Goal: Complete application form

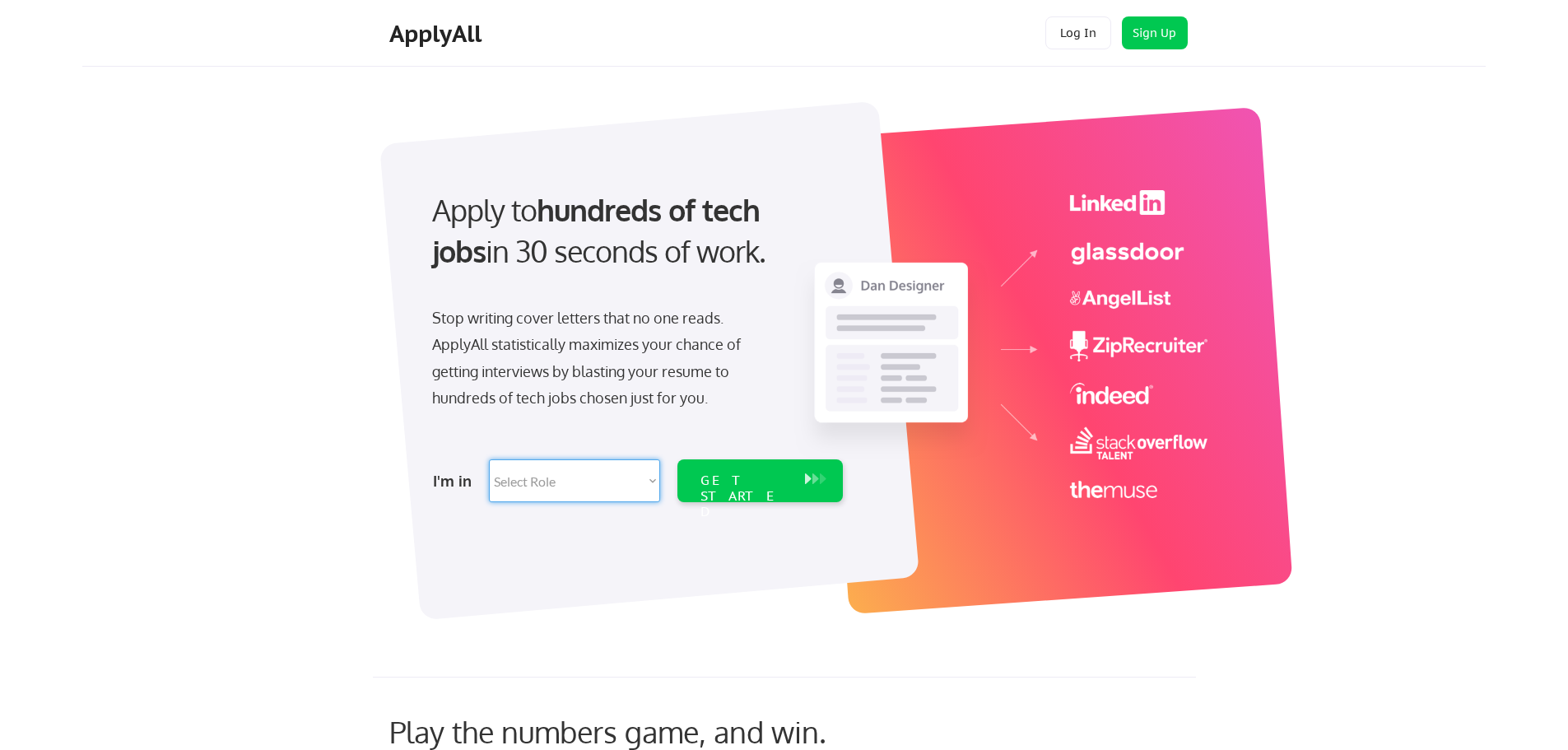
click at [536, 481] on select "Select Role Software Engineering Product Management Customer Success Sales UI/U…" at bounding box center [574, 481] width 171 height 43
select select ""it_security""
click at [489, 460] on select "Select Role Software Engineering Product Management Customer Success Sales UI/U…" at bounding box center [574, 481] width 171 height 43
select select ""it_security""
click at [747, 486] on div "GET STARTED" at bounding box center [744, 496] width 88 height 48
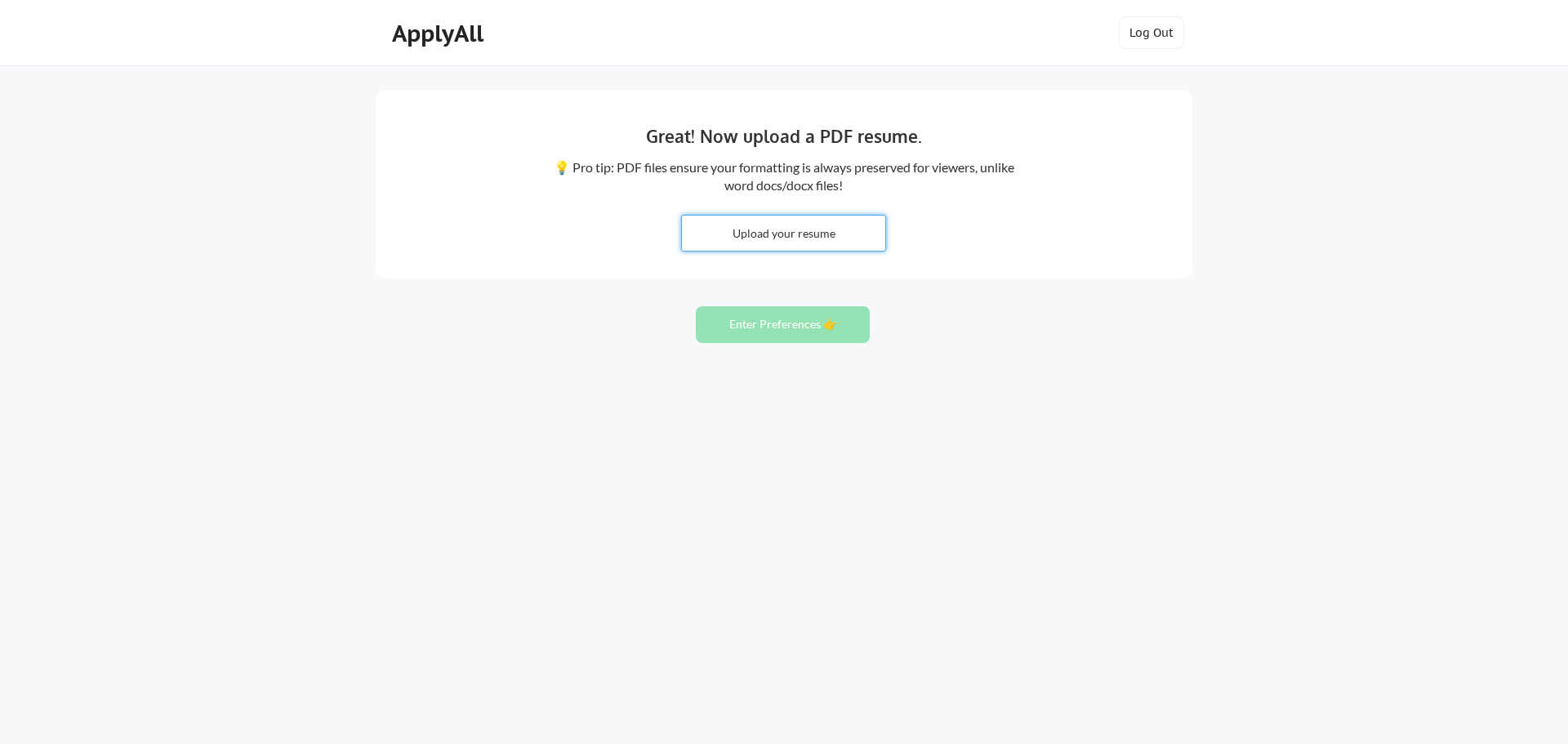
click at [815, 233] on input "file" at bounding box center [784, 233] width 203 height 35
type input "C:\fakepath\DOResumeNew08062025.docx"
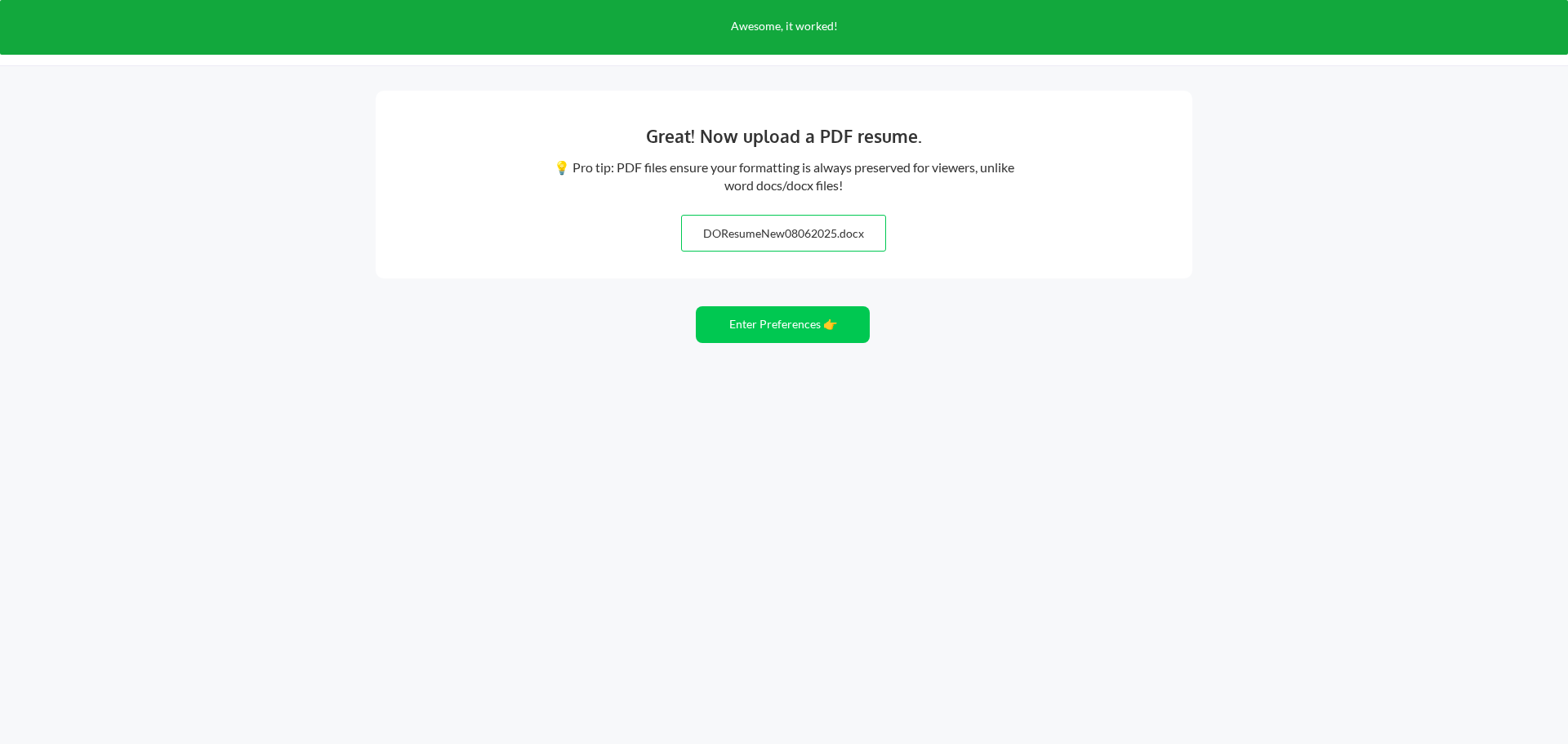
click at [851, 230] on input "file" at bounding box center [784, 233] width 203 height 35
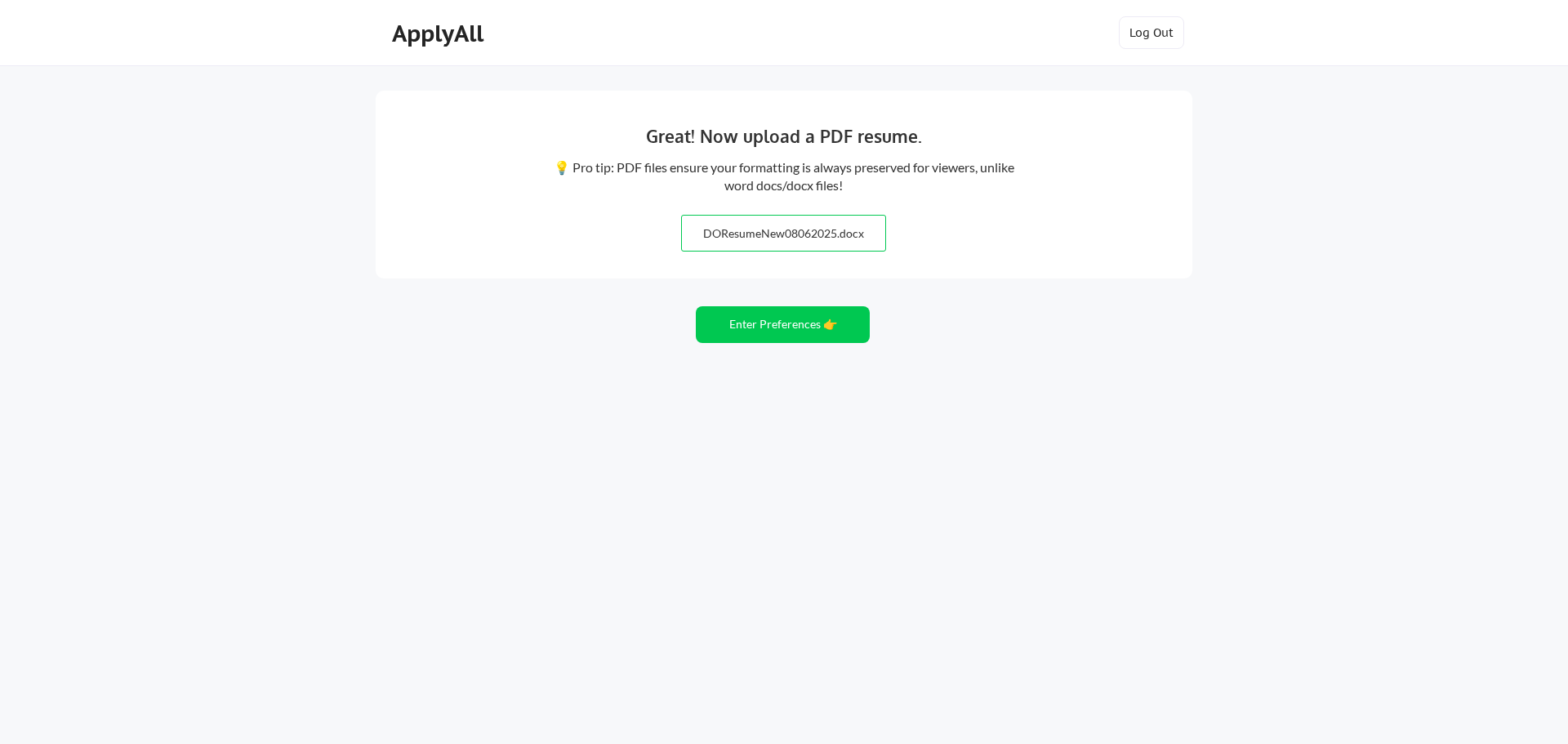
type input "C:\fakepath\DOResumeNew08062025.docx"
click at [779, 223] on input "file" at bounding box center [784, 233] width 203 height 35
type input "C:\fakepath\DOResumeNew08062025.docx"
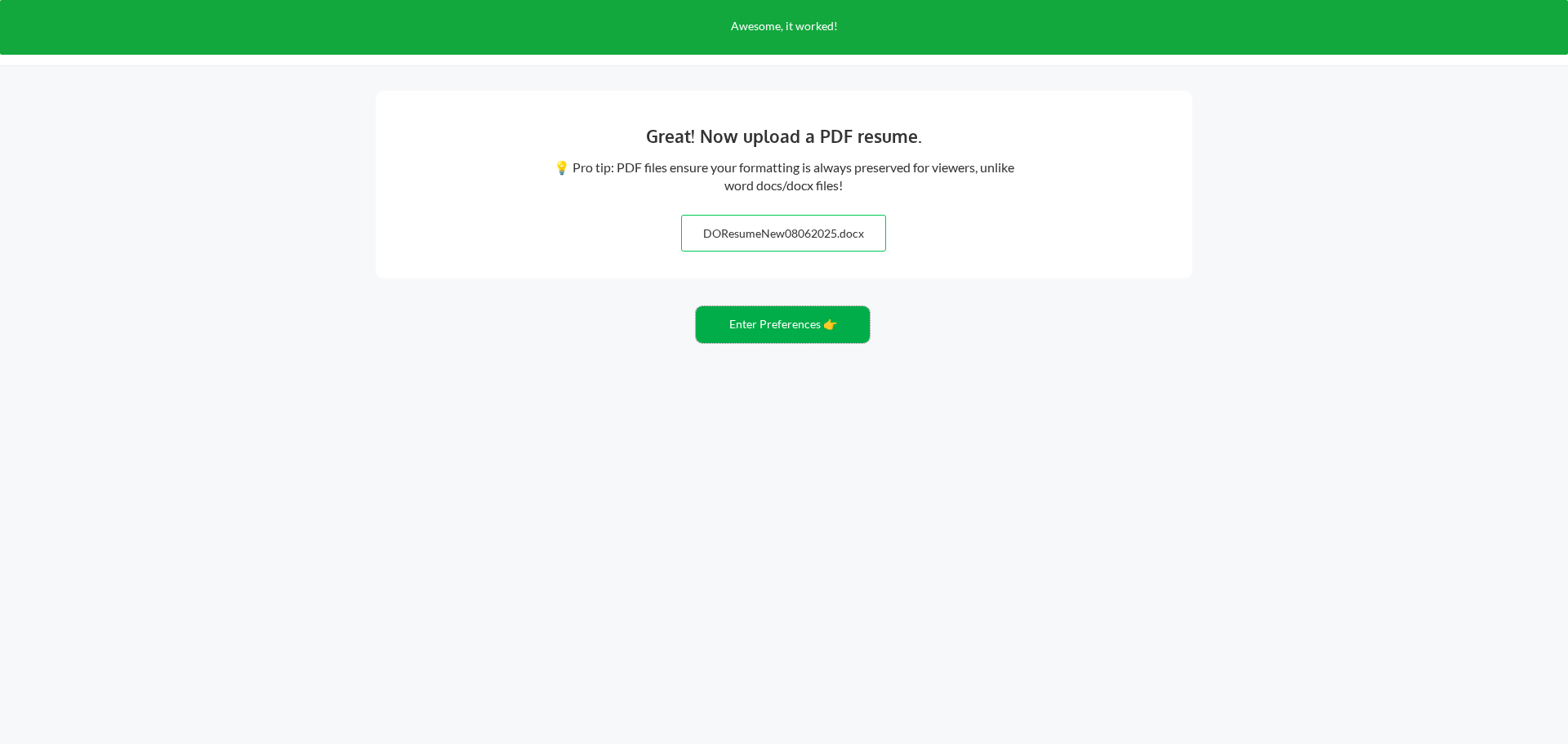
click at [781, 325] on button "Enter Preferences 👉" at bounding box center [783, 324] width 174 height 37
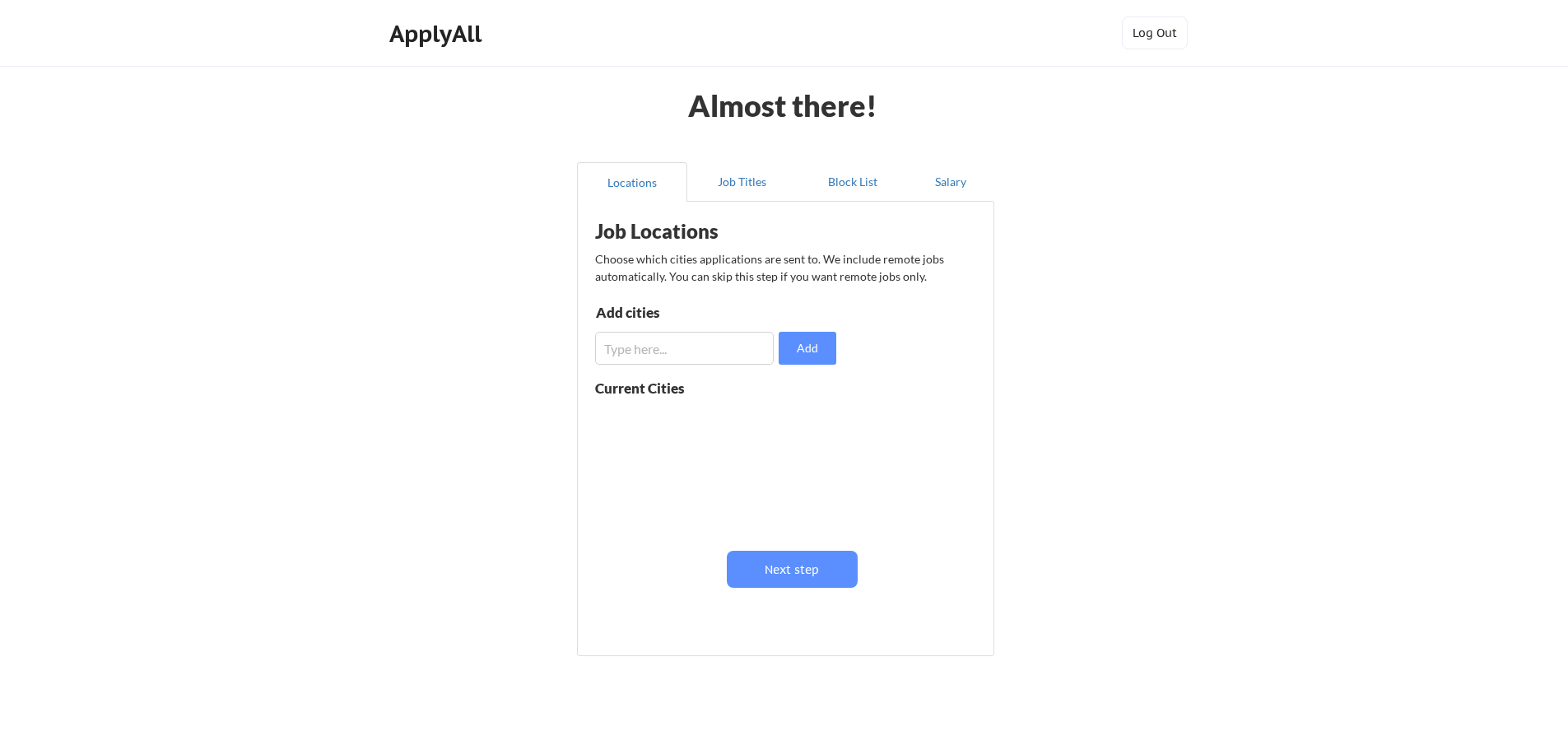
click at [735, 357] on input "input" at bounding box center [685, 348] width 179 height 33
type input "Des Moines"
click at [828, 353] on button "Add" at bounding box center [807, 348] width 58 height 33
click at [689, 354] on input "input" at bounding box center [685, 348] width 179 height 33
type input "Urbandale"
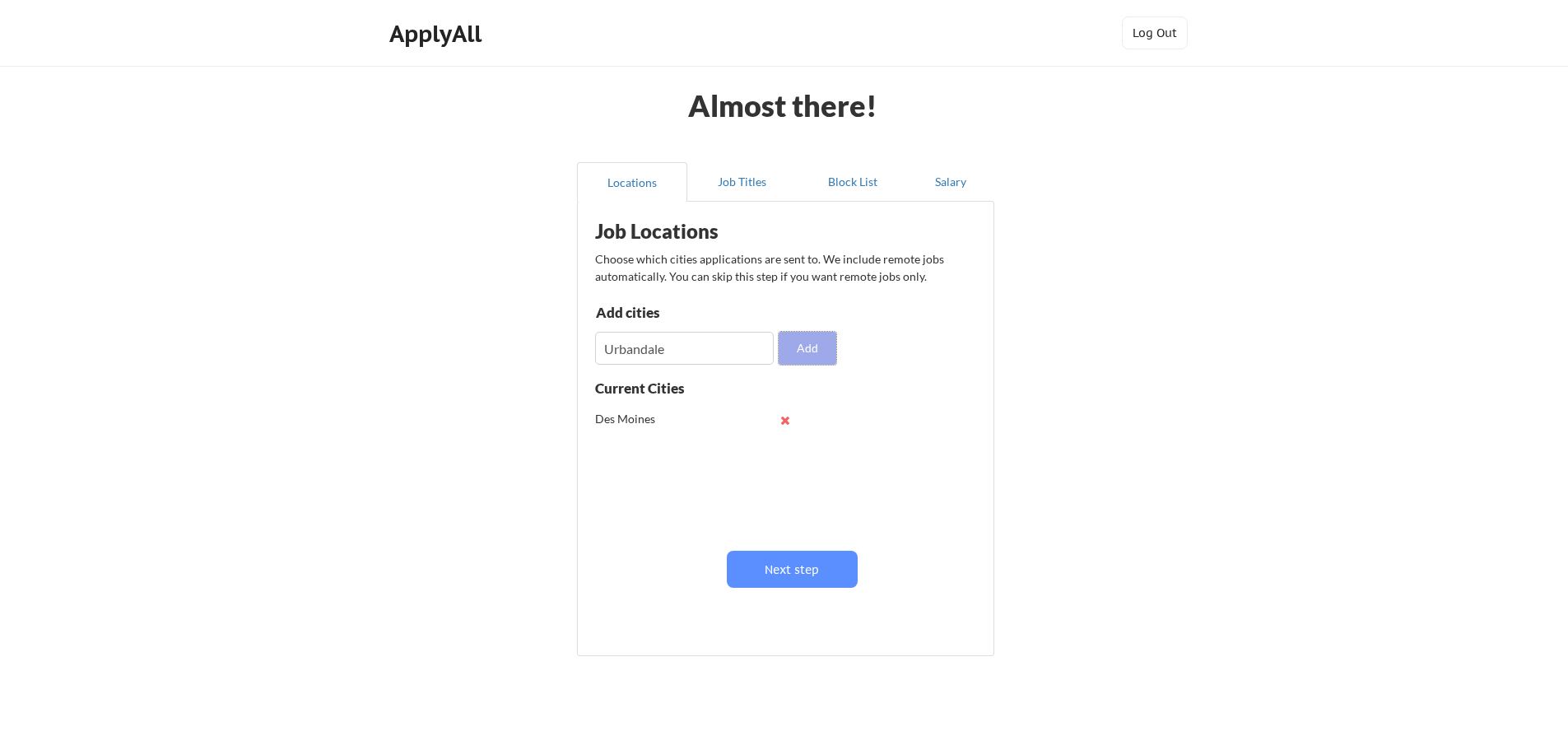
click at [828, 343] on button "Add" at bounding box center [807, 348] width 58 height 33
click at [715, 348] on input "input" at bounding box center [685, 348] width 179 height 33
type input "Wes Des Moines"
click at [811, 360] on button "Add" at bounding box center [807, 348] width 58 height 33
click at [696, 339] on input "input" at bounding box center [685, 348] width 179 height 33
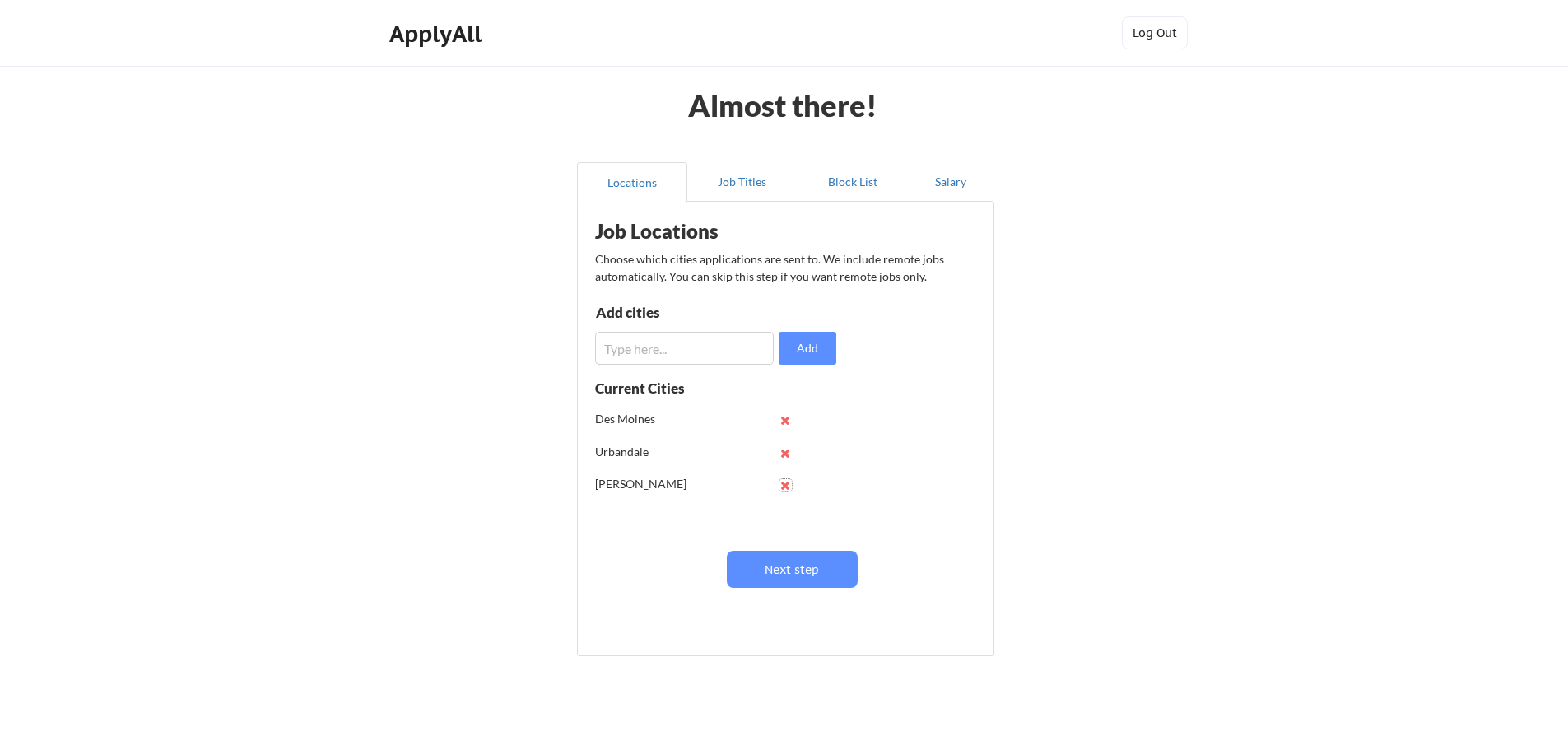
click at [784, 482] on button at bounding box center [786, 486] width 13 height 13
click at [700, 354] on input "input" at bounding box center [685, 348] width 179 height 33
type input "West Des Moines"
click at [797, 355] on button "Add" at bounding box center [807, 348] width 58 height 33
click at [716, 354] on input "input" at bounding box center [685, 348] width 179 height 33
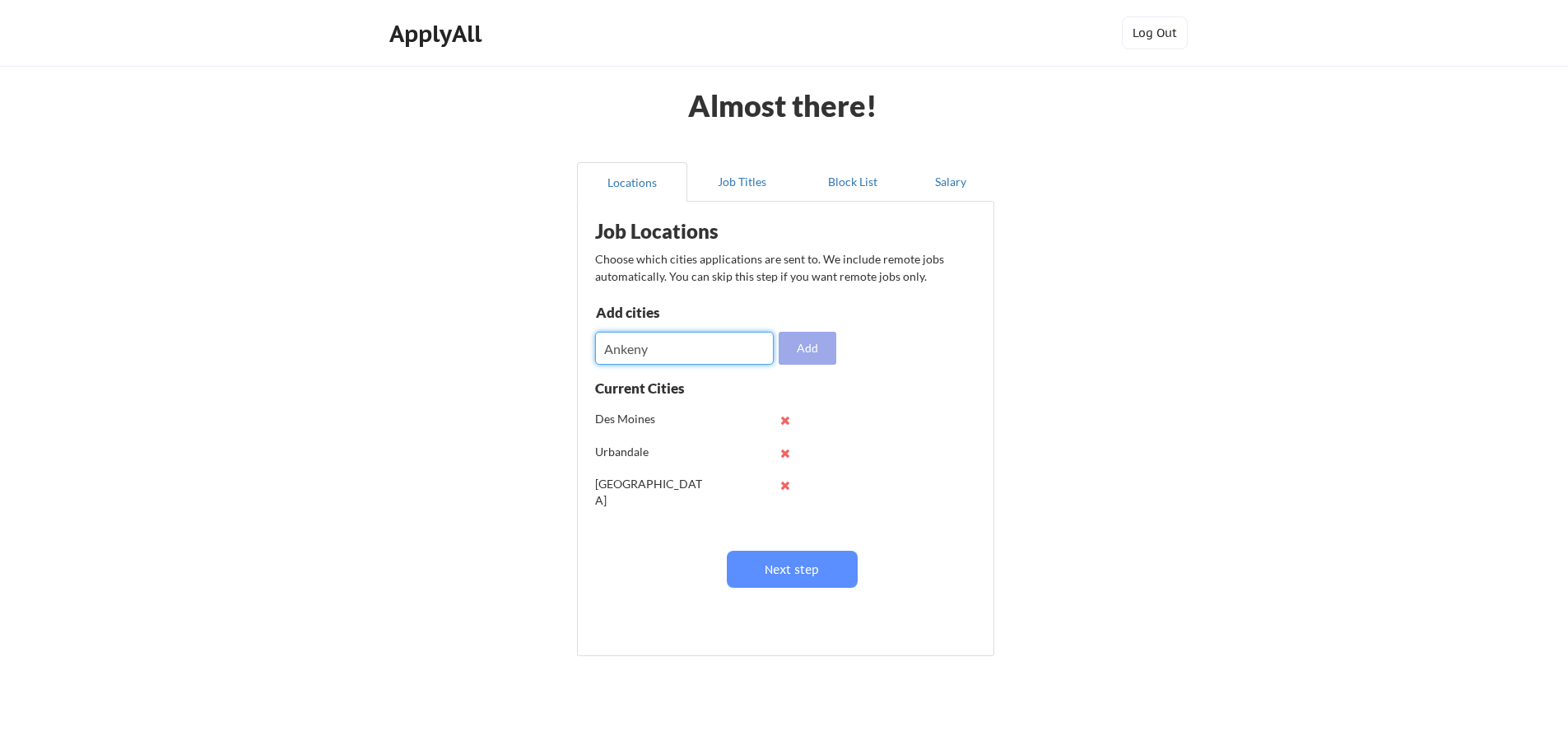
type input "Ankeny"
click at [819, 338] on button "Add" at bounding box center [807, 348] width 58 height 33
click at [666, 358] on input "input" at bounding box center [685, 348] width 179 height 33
type input "Clive"
click at [823, 339] on button "Add" at bounding box center [807, 348] width 58 height 33
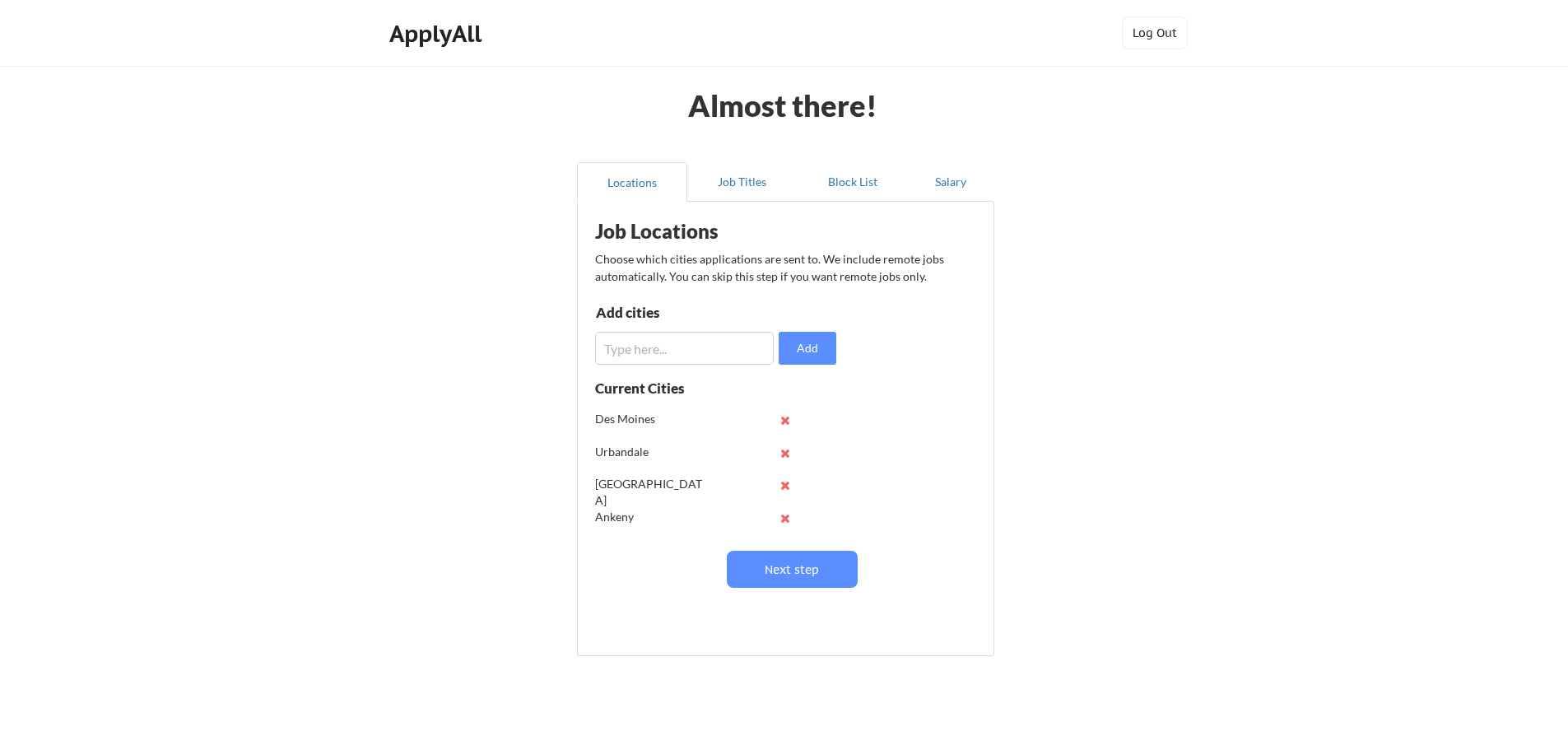
click at [668, 337] on input "input" at bounding box center [685, 348] width 179 height 33
click at [786, 566] on button "Next step" at bounding box center [792, 569] width 131 height 37
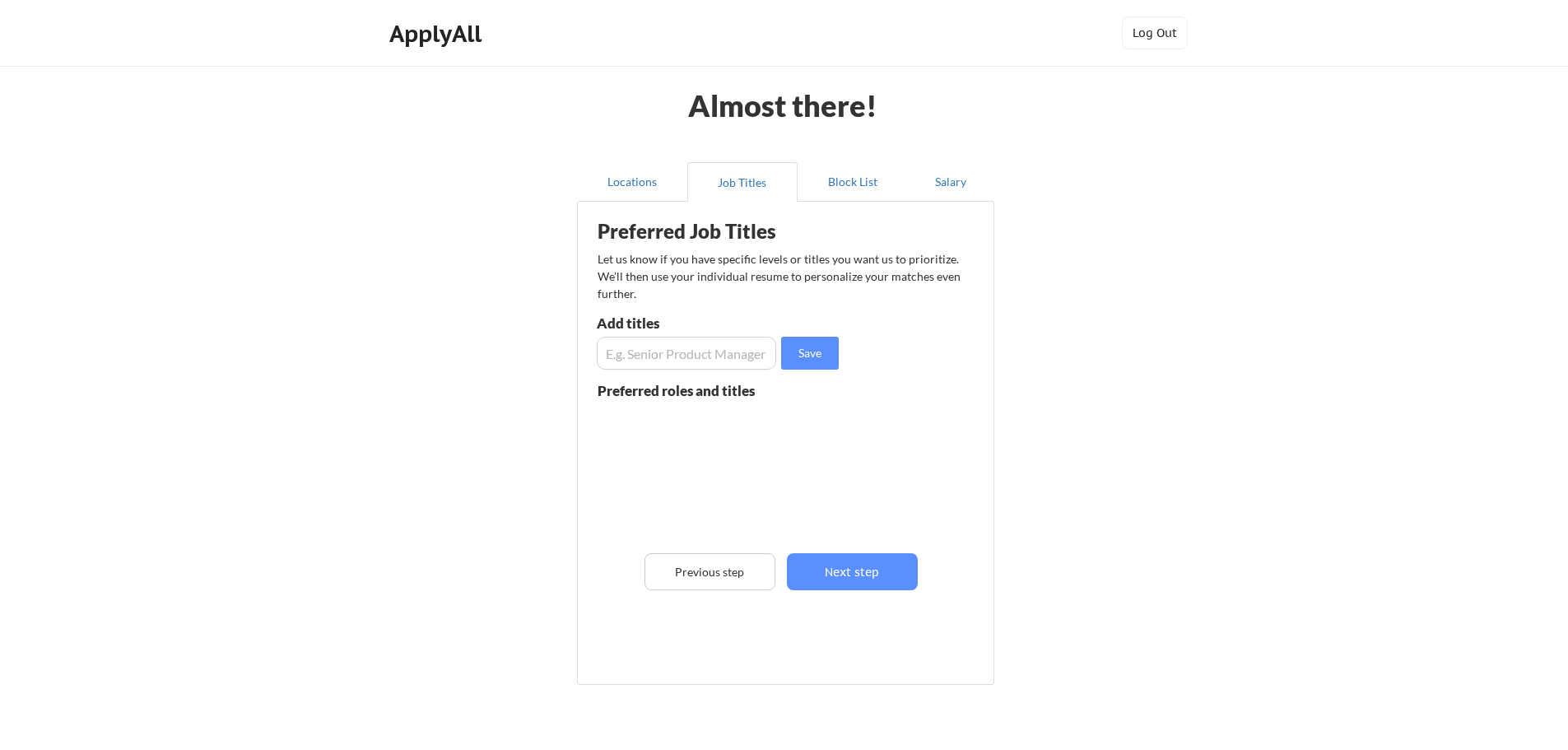
click at [713, 362] on input "input" at bounding box center [686, 354] width 179 height 33
type input "Software Developer"
click at [804, 370] on div "Preferred Job Titles Let us know if you have specific levels or titles you want…" at bounding box center [789, 439] width 405 height 459
click at [806, 360] on button "Save" at bounding box center [809, 354] width 58 height 33
click at [695, 361] on input "input" at bounding box center [686, 354] width 179 height 33
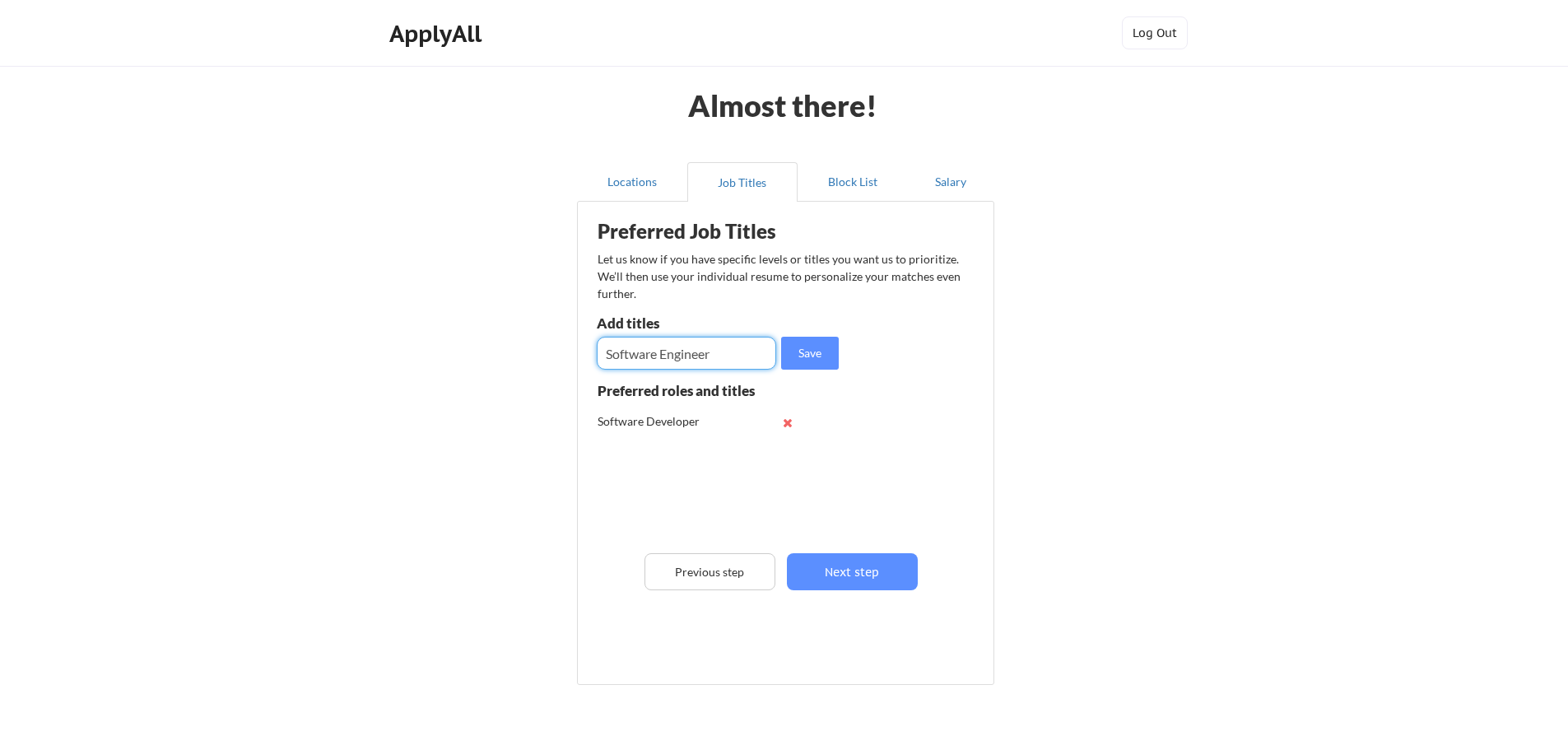
click at [686, 355] on input "input" at bounding box center [686, 354] width 179 height 33
click at [738, 350] on input "input" at bounding box center [686, 354] width 179 height 33
type input "Software Engineer"
click at [783, 354] on button "Save" at bounding box center [809, 354] width 58 height 33
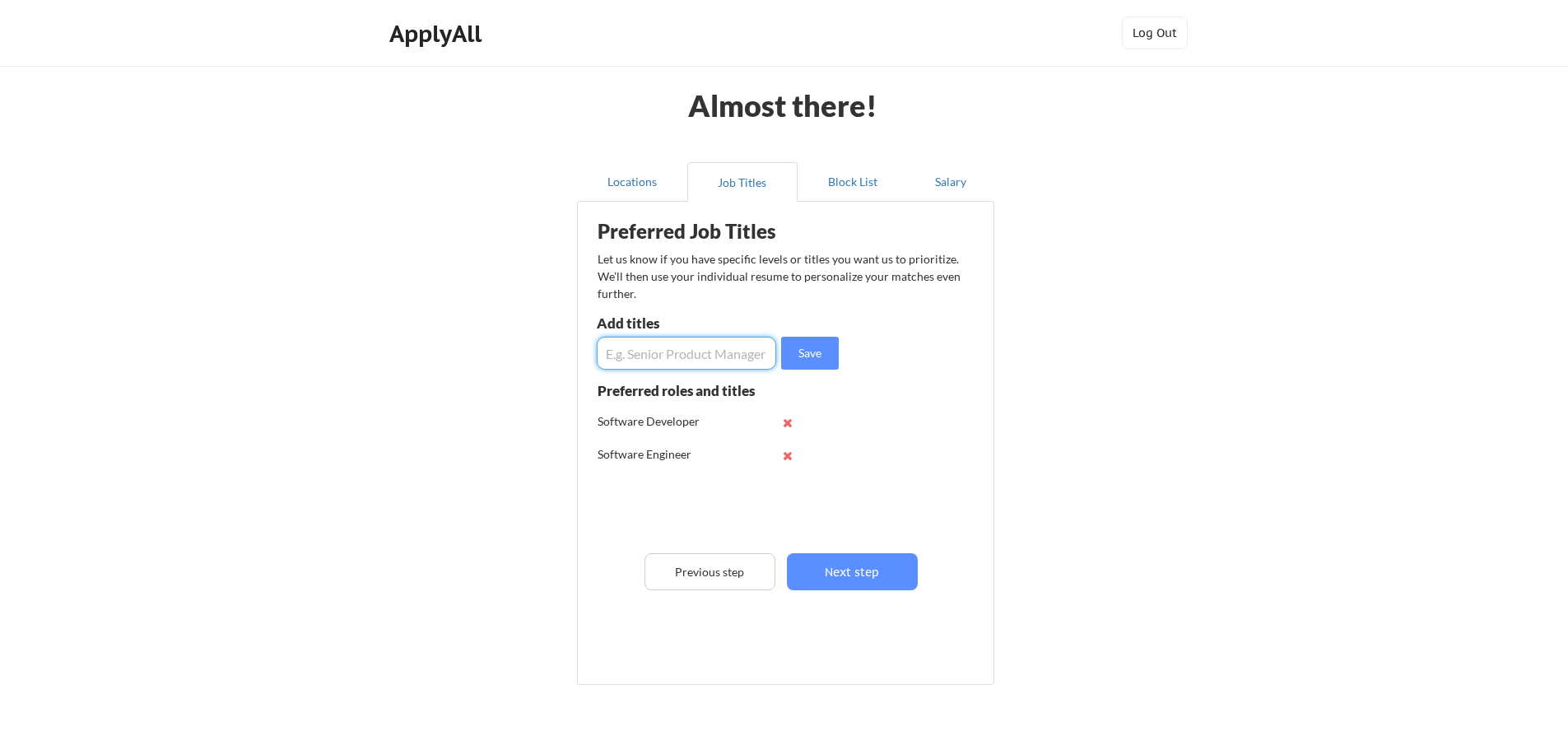
click at [672, 355] on input "input" at bounding box center [686, 354] width 179 height 33
type input "Developer 2"
click at [816, 330] on div "Preferred Job Titles Let us know if you have specific levels or titles you want…" at bounding box center [789, 439] width 405 height 459
click at [801, 351] on button "Save" at bounding box center [809, 354] width 58 height 33
click at [697, 364] on input "input" at bounding box center [686, 354] width 179 height 33
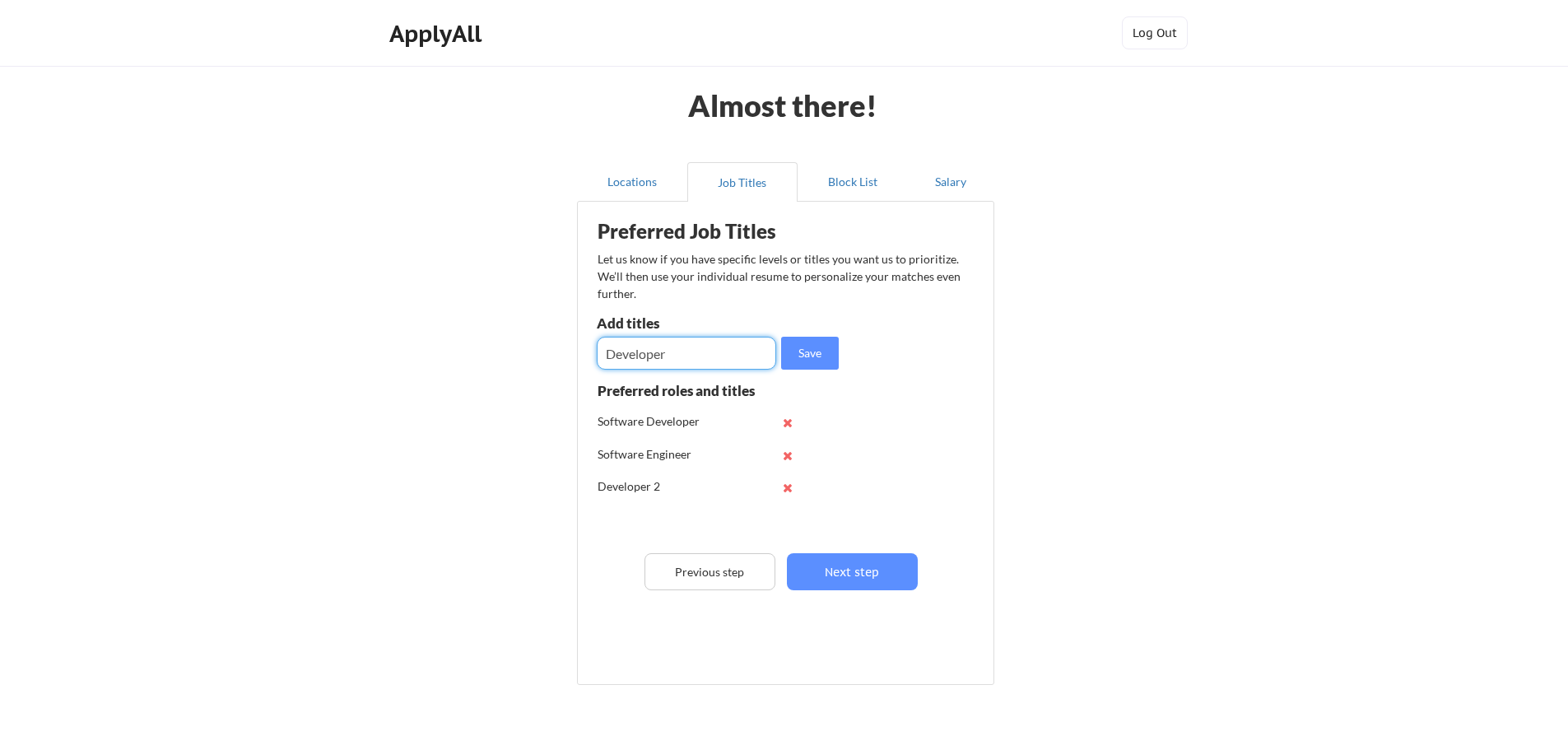
type input "Developer"
click at [957, 431] on div "Preferred Job Titles Let us know if you have specific levels or titles you want…" at bounding box center [789, 439] width 405 height 459
click at [826, 363] on button "Save" at bounding box center [809, 354] width 58 height 33
click at [728, 352] on input "input" at bounding box center [686, 354] width 179 height 33
type input "Software"
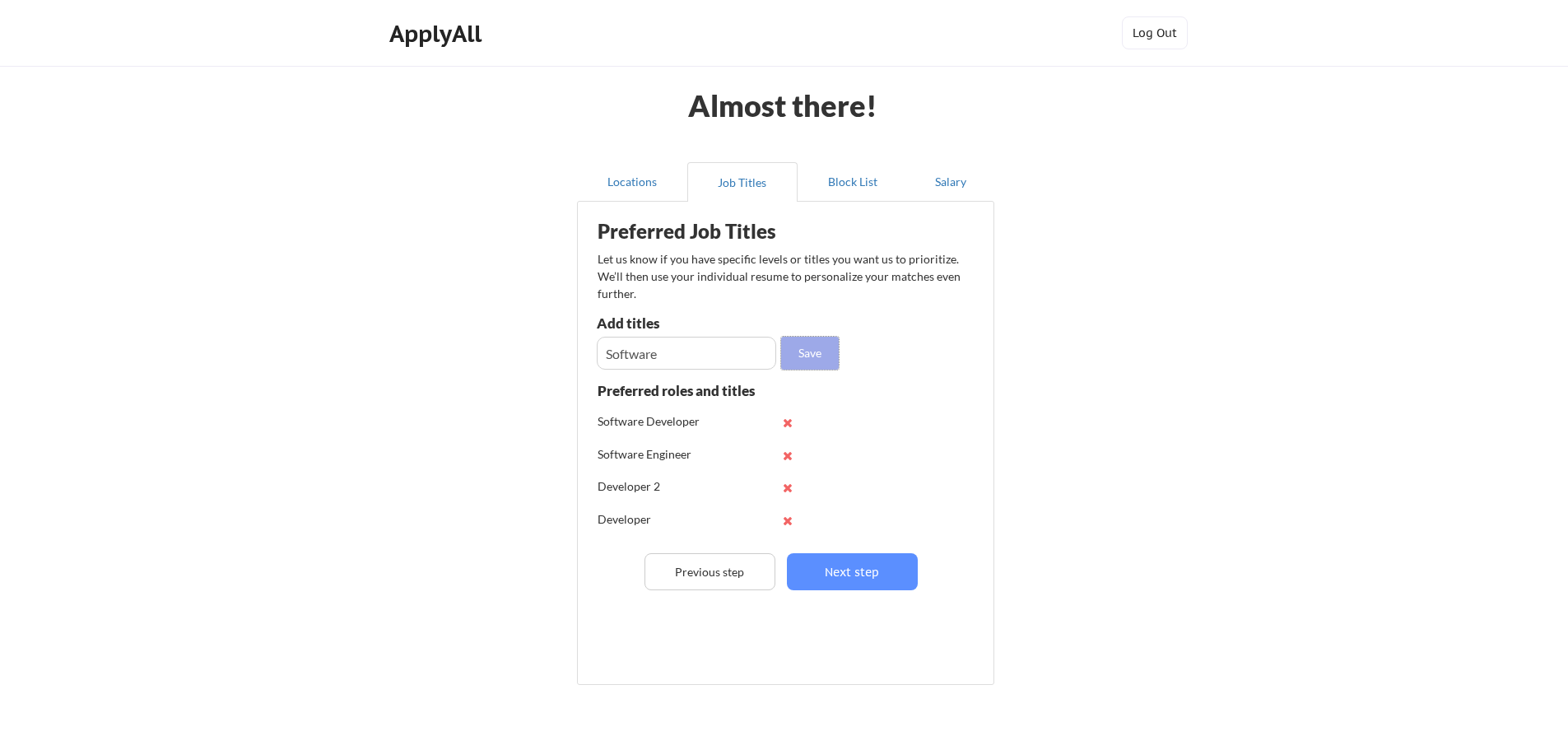
click at [814, 366] on button "Save" at bounding box center [809, 354] width 58 height 33
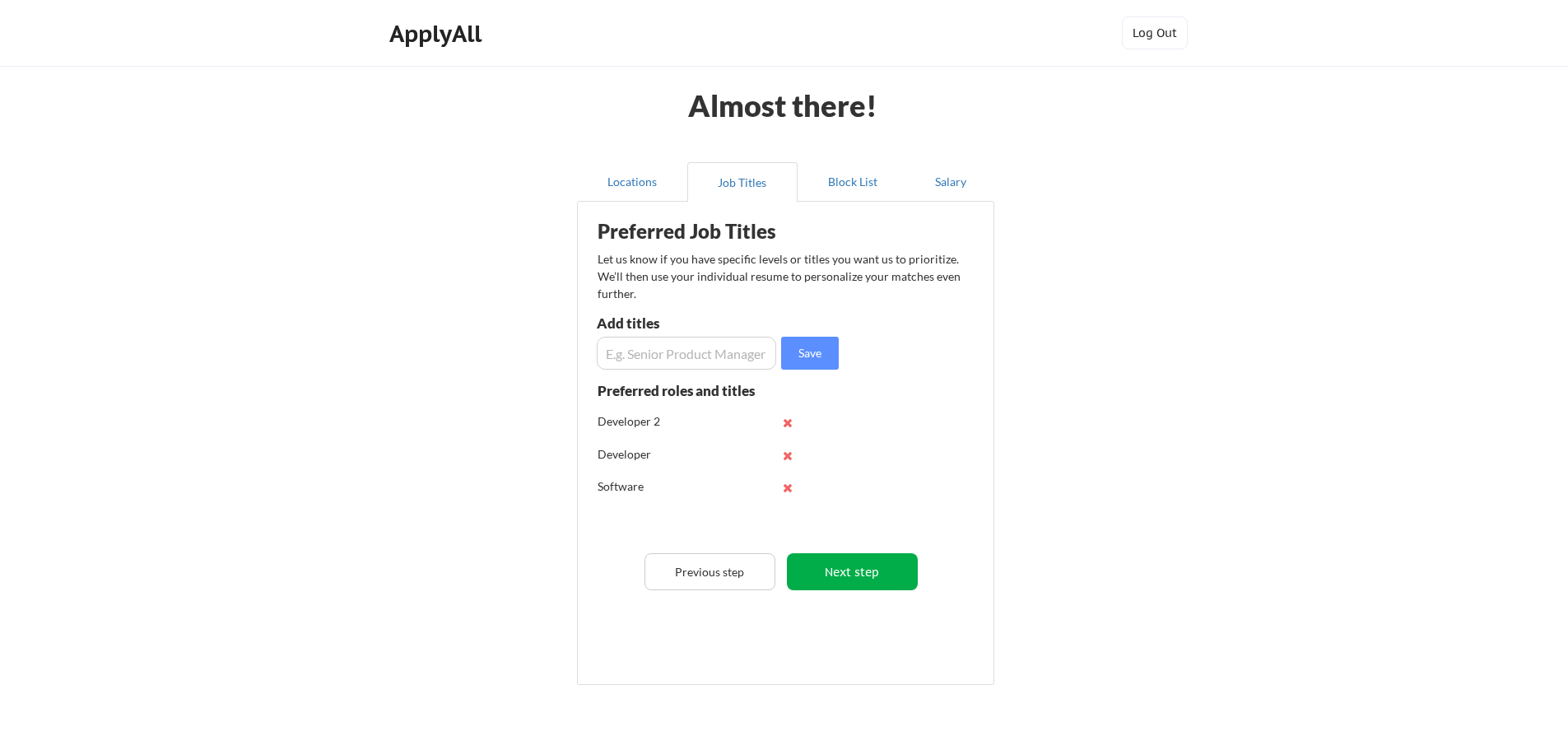
click at [872, 579] on button "Next step" at bounding box center [852, 572] width 131 height 37
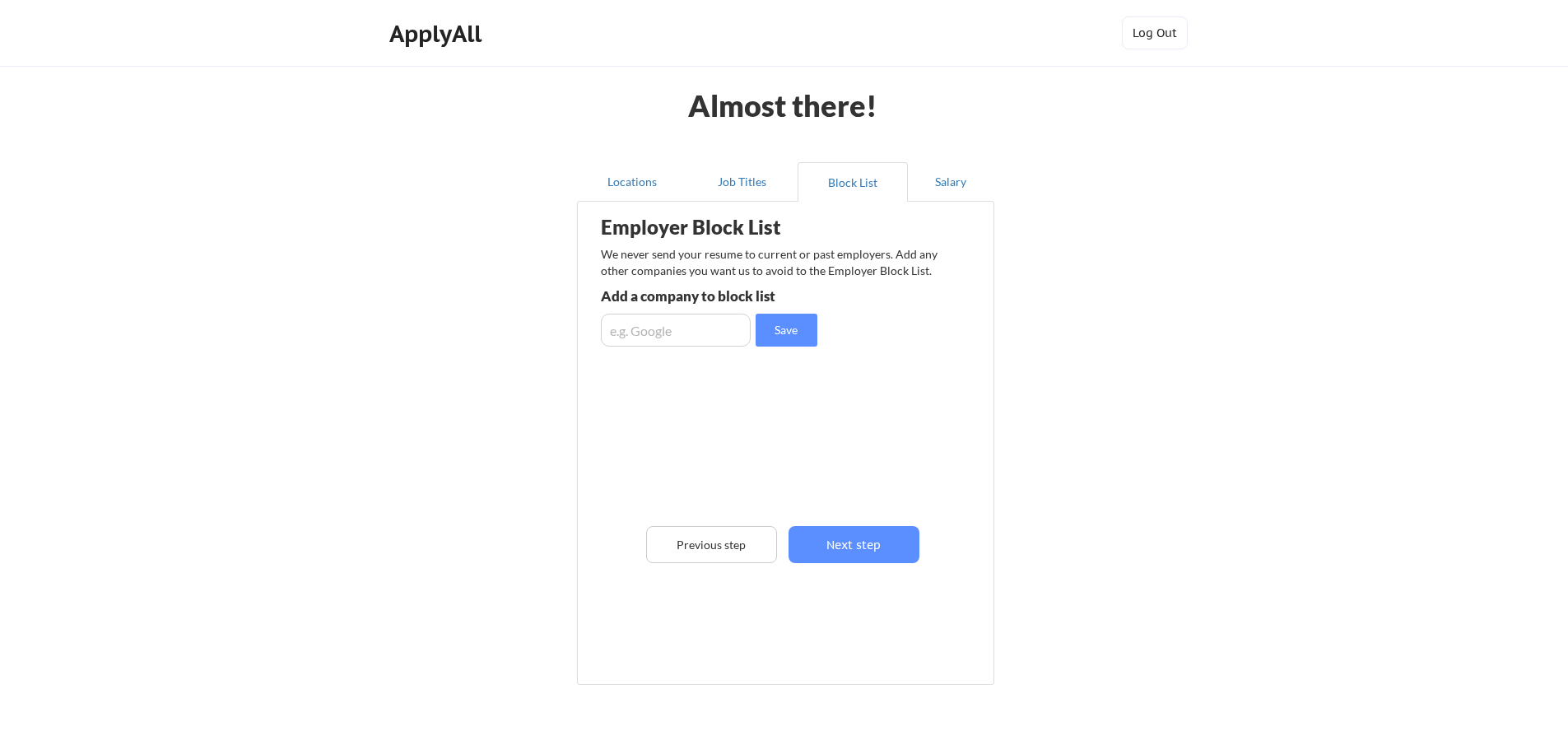
click at [706, 346] on input "input" at bounding box center [676, 330] width 150 height 33
click at [849, 537] on button "Next step" at bounding box center [854, 544] width 131 height 37
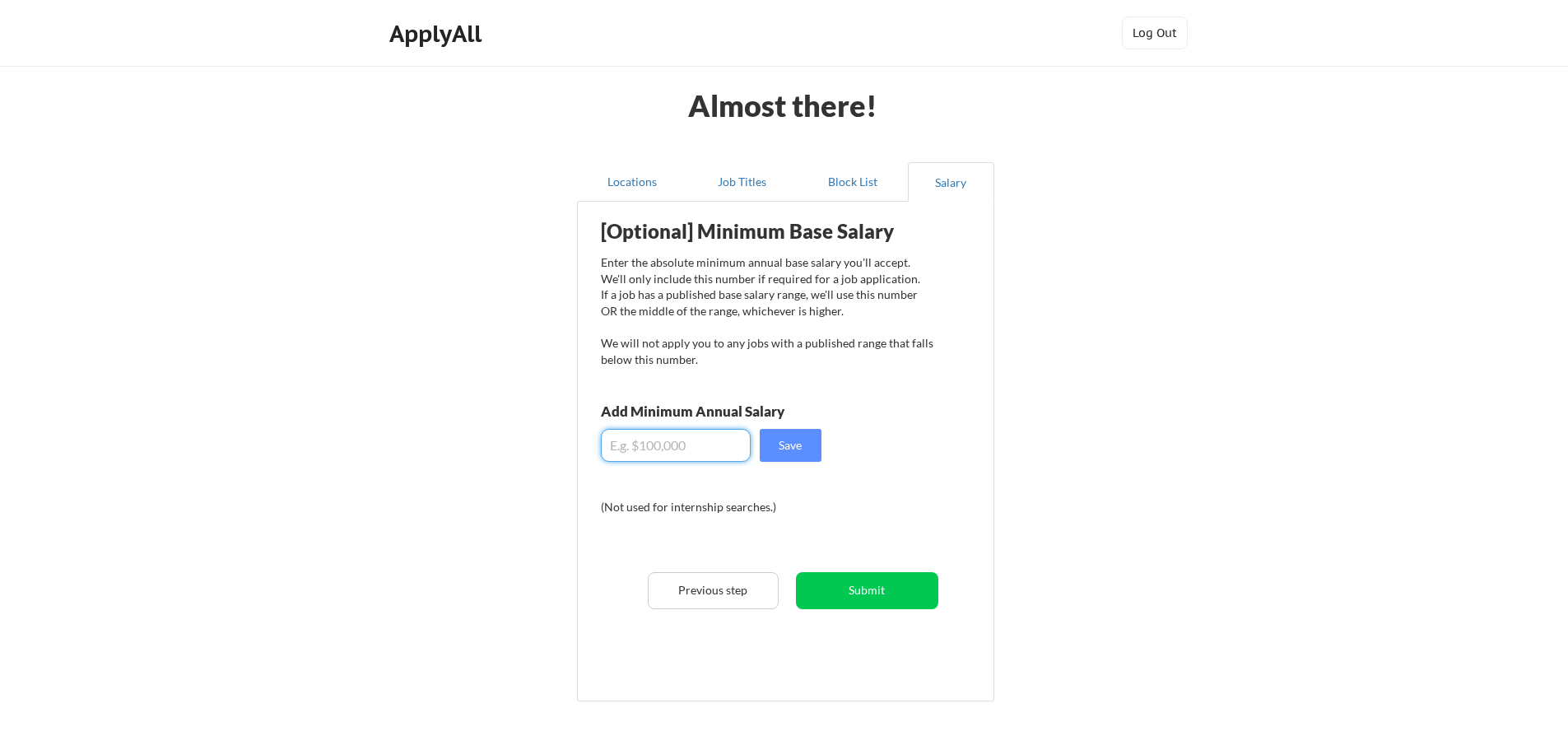
click at [686, 442] on input "input" at bounding box center [676, 446] width 150 height 33
type input "$100,000"
drag, startPoint x: 803, startPoint y: 447, endPoint x: 822, endPoint y: 454, distance: 20.2
click at [804, 444] on button "Save" at bounding box center [791, 446] width 62 height 33
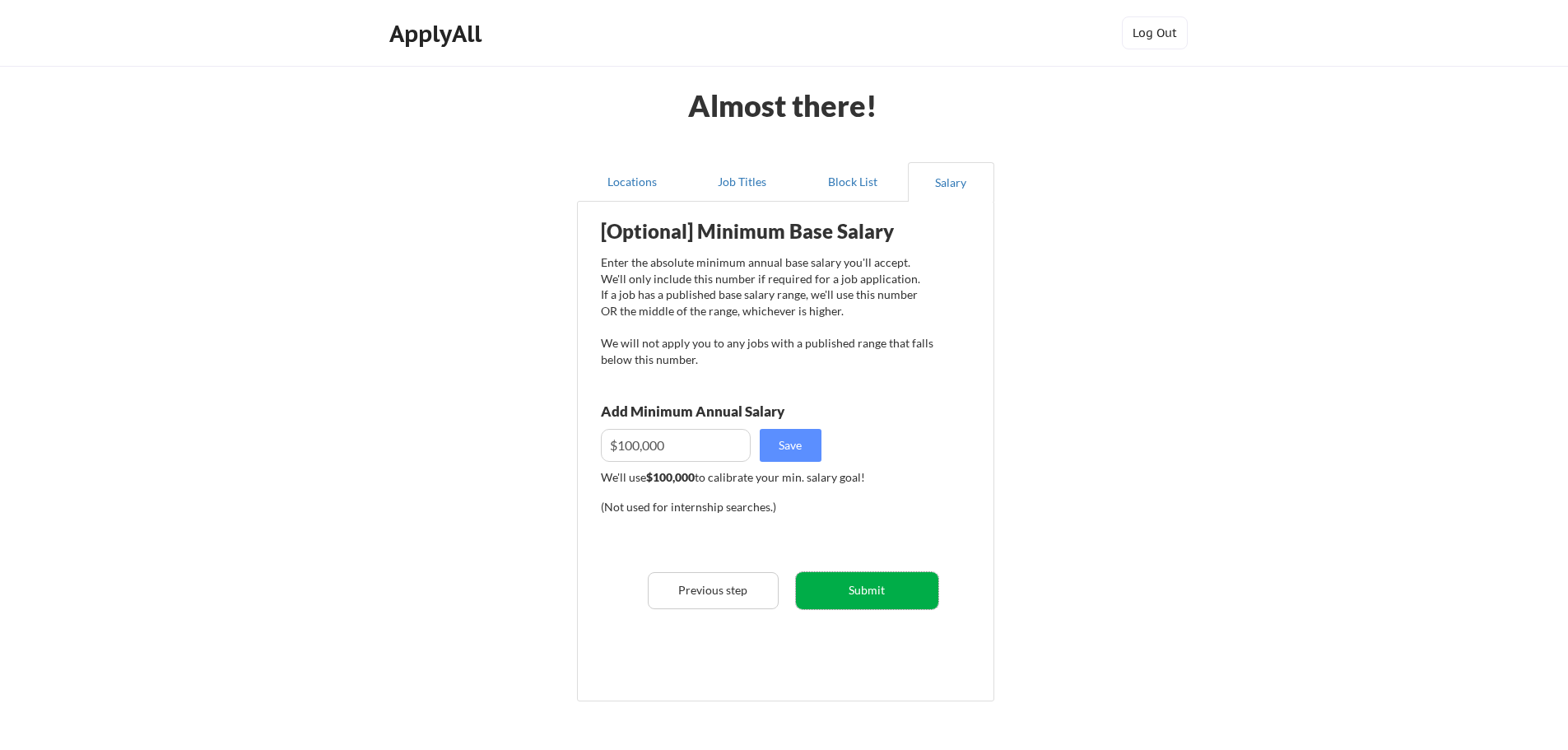
click at [891, 600] on button "Submit" at bounding box center [868, 590] width 142 height 37
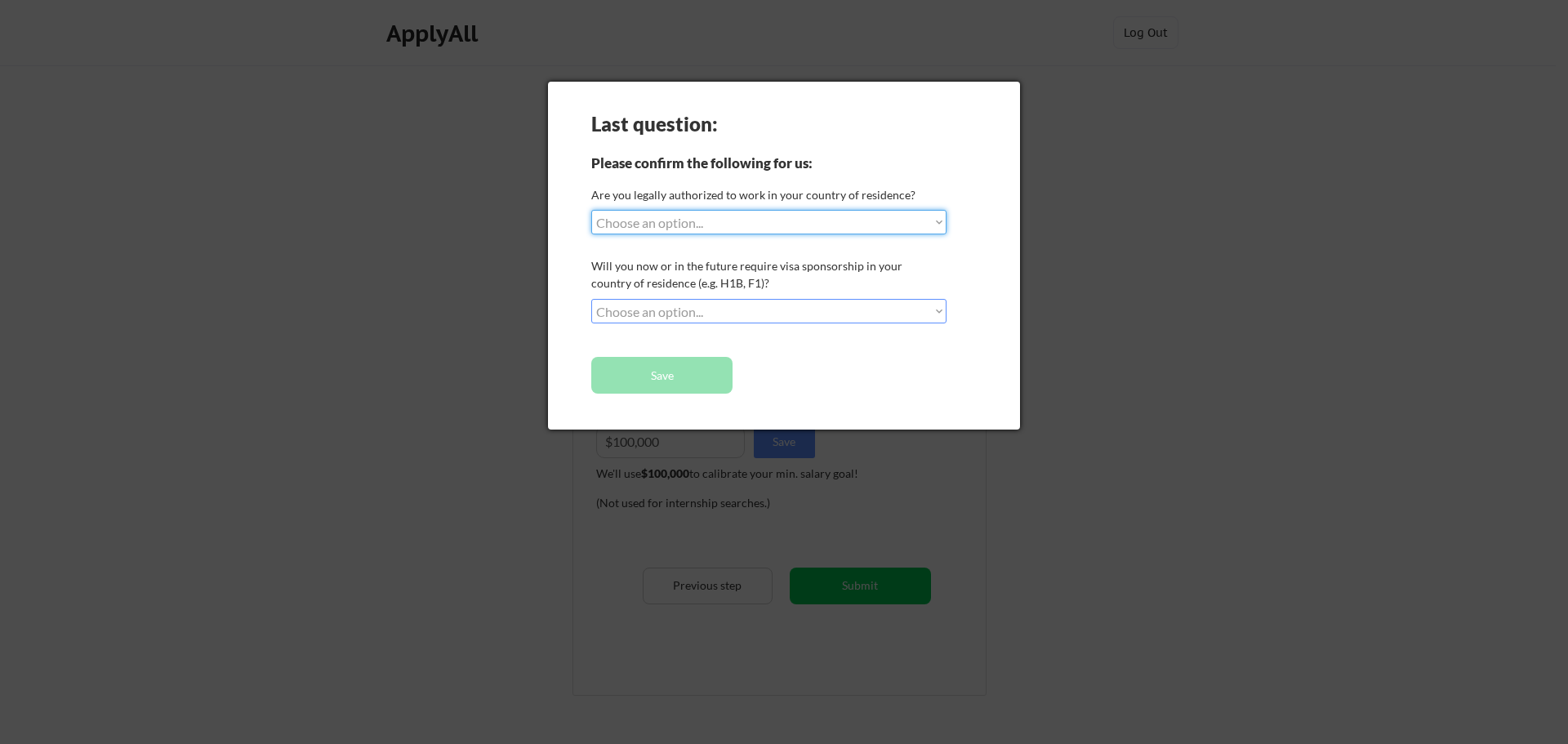
click at [717, 229] on select "Choose an option... Yes, I am a US Citizen Yes, I am a Canadian Citizen Yes, I …" at bounding box center [769, 222] width 355 height 24
select select ""yes__i_am_a_us_citizen""
click at [592, 210] on select "Choose an option... Yes, I am a US Citizen Yes, I am a Canadian Citizen Yes, I …" at bounding box center [769, 222] width 355 height 24
click at [709, 291] on div "Will you now or in the future require visa sponsorship in your country of resid…" at bounding box center [767, 275] width 351 height 34
click at [707, 317] on select "Choose an option... No, I will not need sponsorship Yes, I will need sponsorship" at bounding box center [769, 311] width 355 height 24
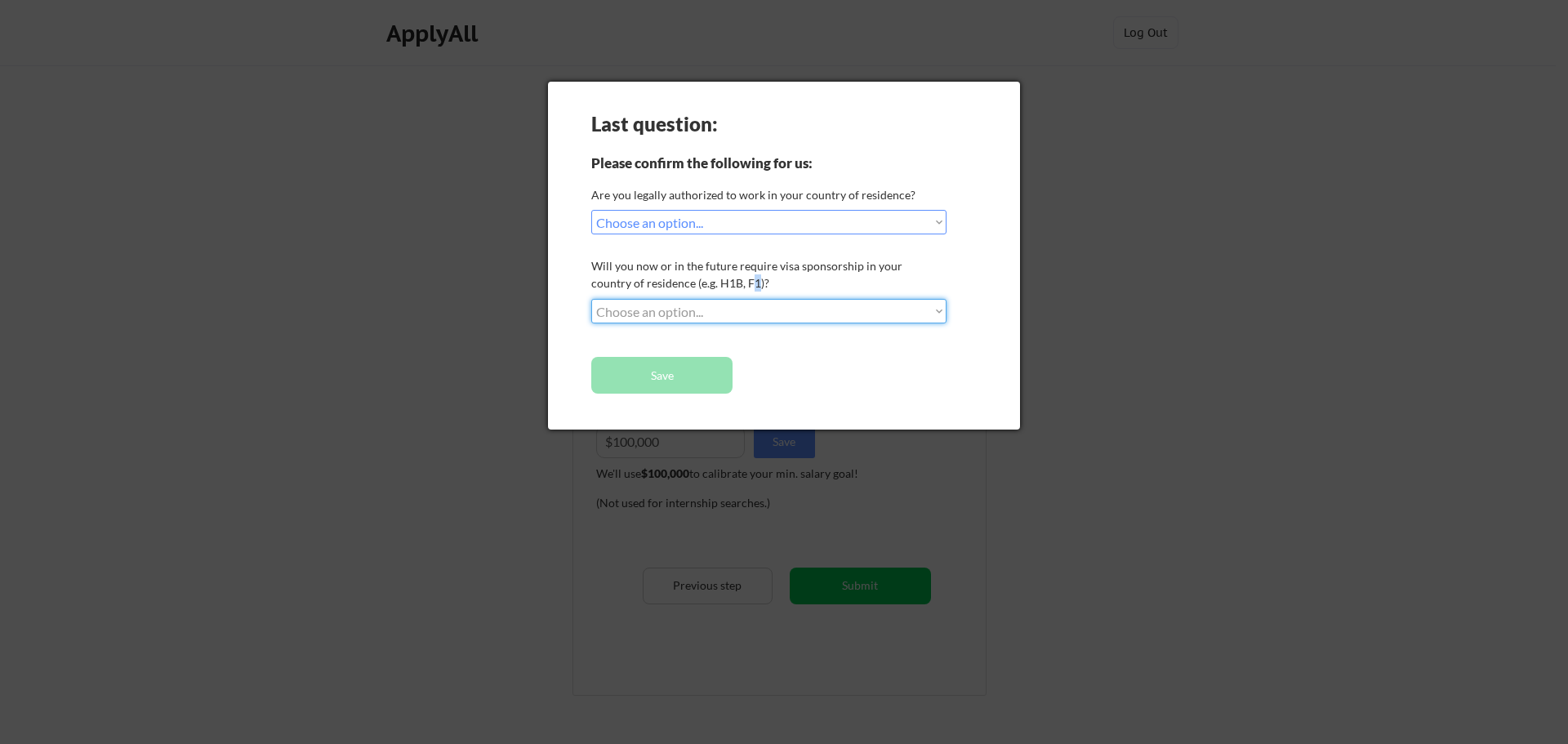
select select ""no__i_will_not_need_sponsorship""
click at [592, 299] on select "Choose an option... No, I will not need sponsorship Yes, I will need sponsorship" at bounding box center [769, 311] width 355 height 24
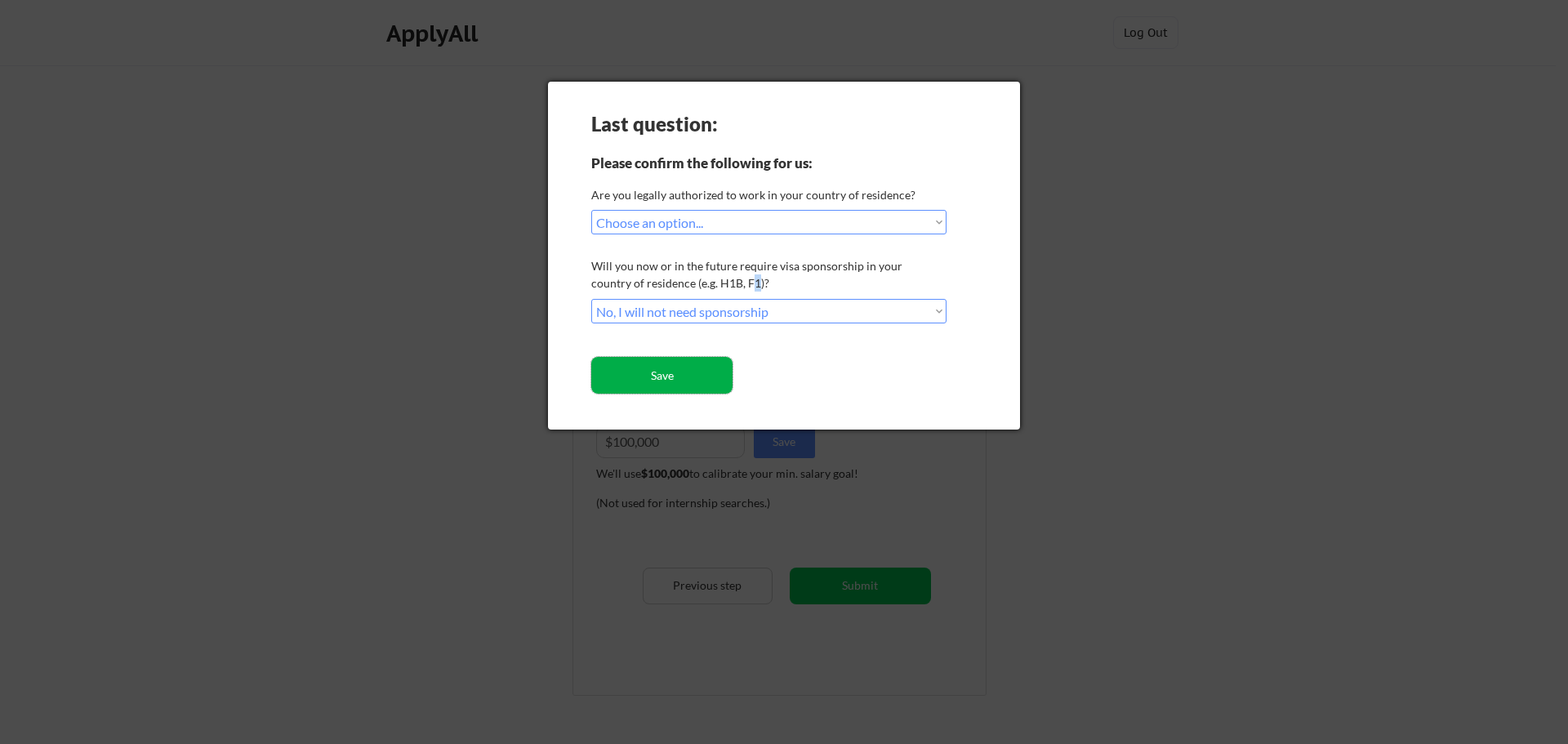
click at [704, 371] on button "Save" at bounding box center [662, 375] width 141 height 37
